Goal: Task Accomplishment & Management: Manage account settings

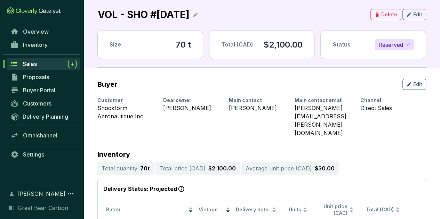
click at [35, 62] on span "Sales" at bounding box center [30, 63] width 14 height 7
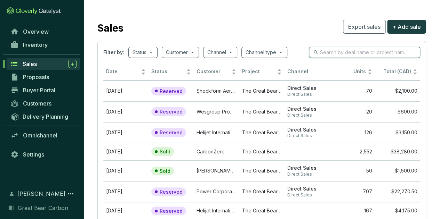
click at [350, 52] on input "search" at bounding box center [365, 53] width 90 height 8
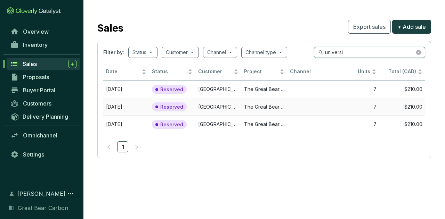
type input "universi"
click at [215, 107] on td "[GEOGRAPHIC_DATA]" at bounding box center [218, 107] width 46 height 18
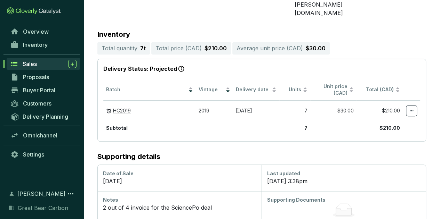
scroll to position [138, 0]
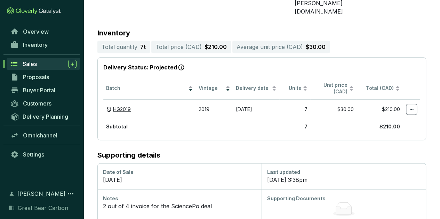
click at [272, 133] on section "Buyer Edit Customer [GEOGRAPHIC_DATA] Deal owner [PERSON_NAME] Main contact [PE…" at bounding box center [261, 87] width 356 height 283
click at [182, 152] on h2 "Supporting details" at bounding box center [261, 156] width 328 height 8
click at [354, 152] on h2 "Supporting details" at bounding box center [261, 156] width 328 height 8
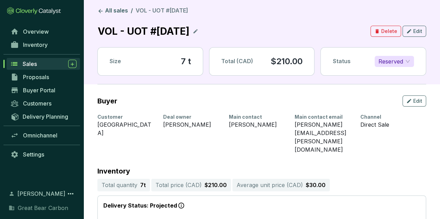
click at [366, 81] on section "All sales / VOL - UOT #[DATE] VOL - UOT #[DATE] Delete Edit Size 7 t Total (CAD…" at bounding box center [261, 46] width 328 height 78
click at [409, 60] on span "Reserved" at bounding box center [394, 61] width 32 height 10
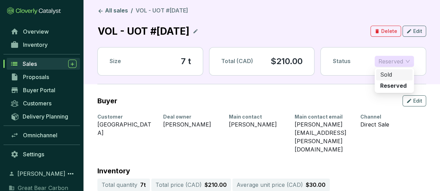
click at [407, 61] on span "Reserved" at bounding box center [394, 61] width 32 height 10
click at [394, 75] on div "Sold" at bounding box center [394, 75] width 28 height 8
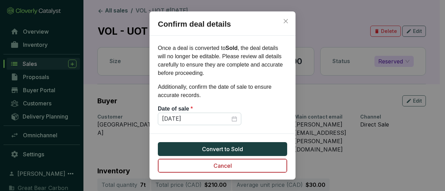
click at [222, 166] on span "Cancel" at bounding box center [222, 166] width 18 height 8
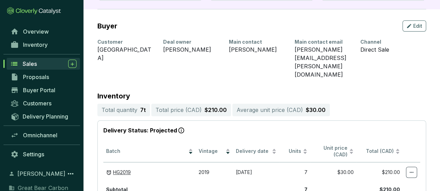
scroll to position [166, 0]
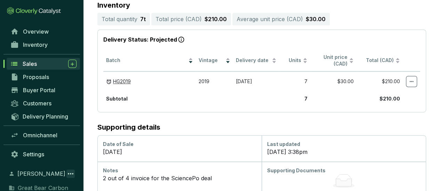
click at [69, 174] on icon at bounding box center [71, 173] width 6 height 1
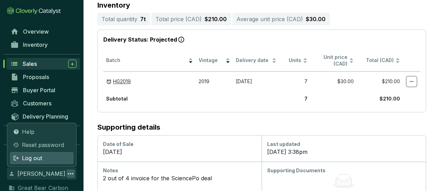
click at [51, 157] on div "Log out" at bounding box center [41, 159] width 63 height 12
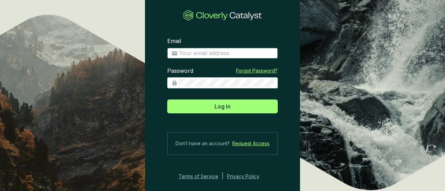
type input "[EMAIL_ADDRESS][DOMAIN_NAME]"
